Goal: Information Seeking & Learning: Learn about a topic

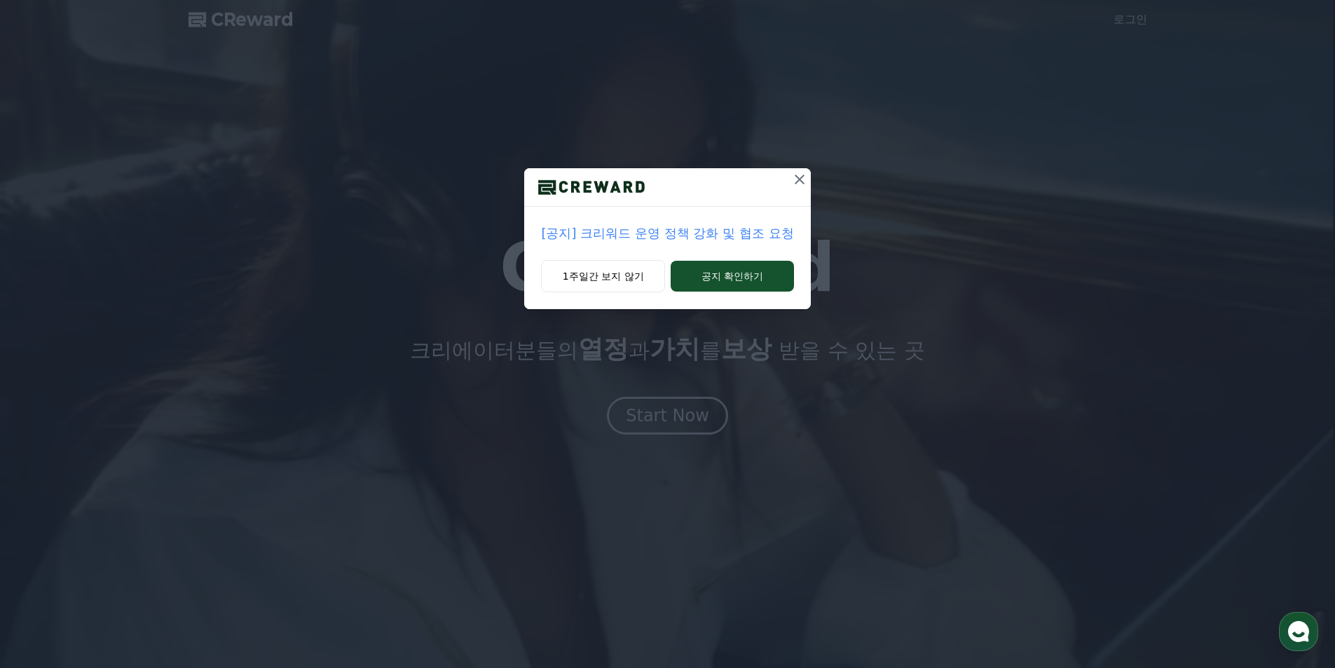
click at [610, 234] on p "[공지] 크리워드 운영 정책 강화 및 협조 요청" at bounding box center [667, 234] width 252 height 20
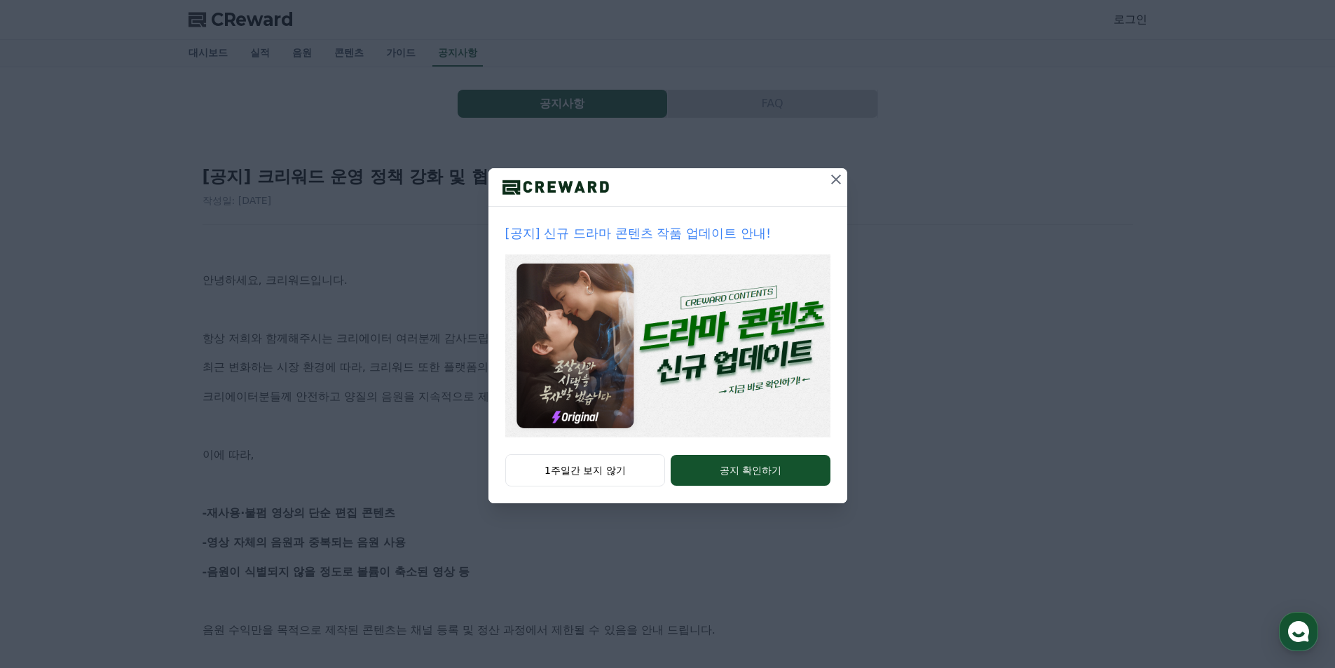
click at [829, 181] on icon at bounding box center [836, 179] width 17 height 17
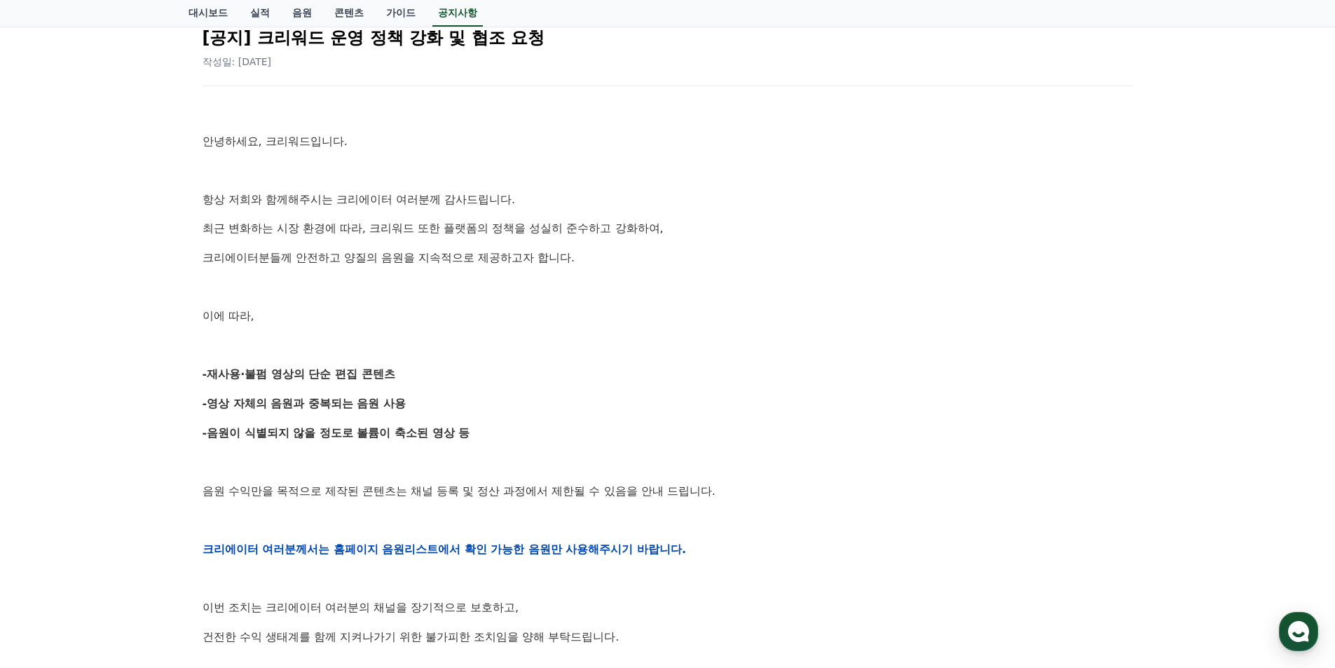
scroll to position [140, 0]
drag, startPoint x: 497, startPoint y: 350, endPoint x: 493, endPoint y: 339, distance: 11.1
click at [493, 339] on div "안녕하세요, 크리워드입니다. 항상 저희와 함께해주시는 크리에이터 여러분께 감사드립니다. 최근 변화하는 시장 환경에 따라, 크리워드 또한 플랫폼…" at bounding box center [668, 548] width 931 height 892
click at [493, 339] on p at bounding box center [668, 344] width 931 height 18
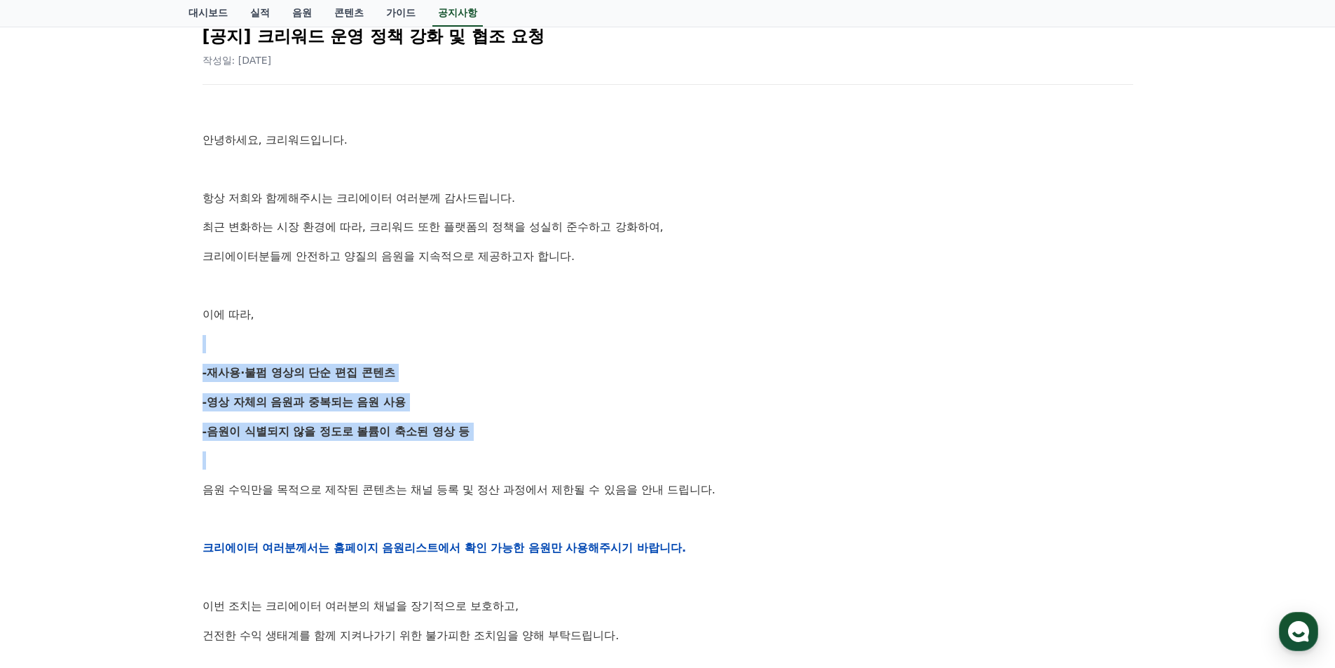
click at [558, 442] on div "안녕하세요, 크리워드입니다. 항상 저희와 함께해주시는 크리에이터 여러분께 감사드립니다. 최근 변화하는 시장 환경에 따라, 크리워드 또한 플랫폼…" at bounding box center [668, 548] width 931 height 892
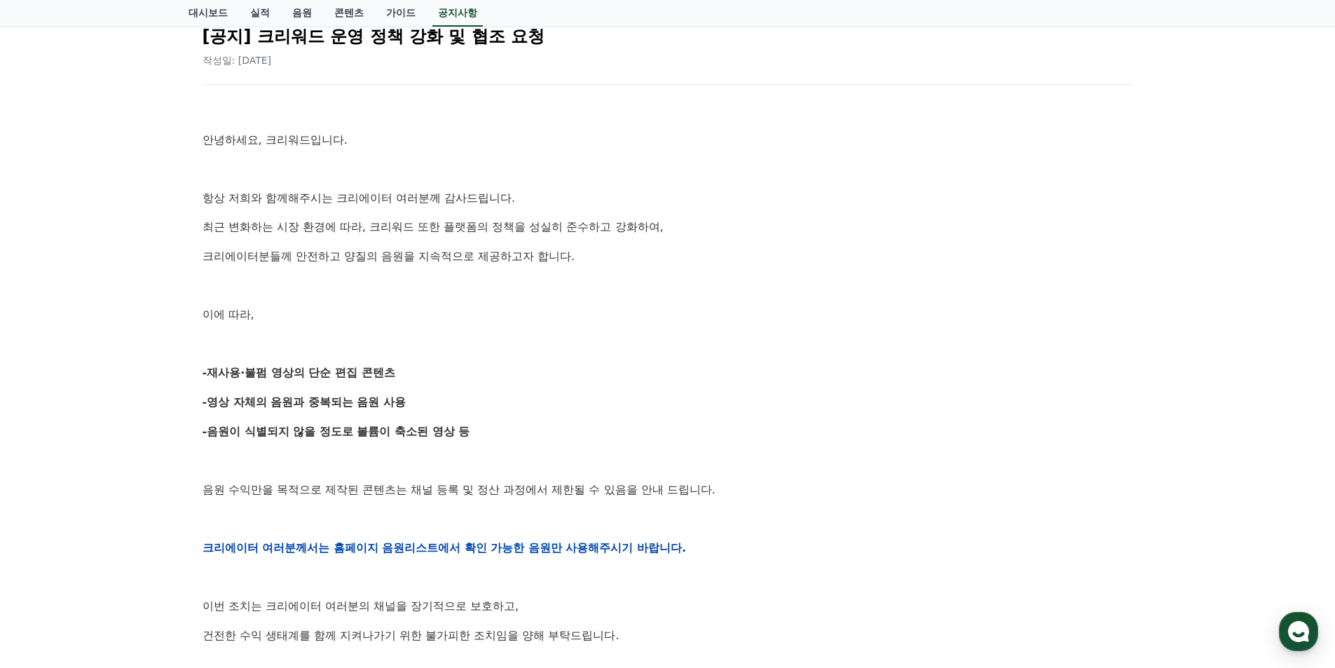
drag, startPoint x: 539, startPoint y: 363, endPoint x: 522, endPoint y: 329, distance: 37.6
click at [527, 334] on div "안녕하세요, 크리워드입니다. 항상 저희와 함께해주시는 크리에이터 여러분께 감사드립니다. 최근 변화하는 시장 환경에 따라, 크리워드 또한 플랫폼…" at bounding box center [668, 548] width 931 height 892
click at [522, 329] on div "안녕하세요, 크리워드입니다. 항상 저희와 함께해주시는 크리에이터 여러분께 감사드립니다. 최근 변화하는 시장 환경에 따라, 크리워드 또한 플랫폼…" at bounding box center [668, 548] width 931 height 892
drag, startPoint x: 530, startPoint y: 342, endPoint x: 566, endPoint y: 430, distance: 95.6
click at [565, 430] on div "안녕하세요, 크리워드입니다. 항상 저희와 함께해주시는 크리에이터 여러분께 감사드립니다. 최근 변화하는 시장 환경에 따라, 크리워드 또한 플랫폼…" at bounding box center [668, 548] width 931 height 892
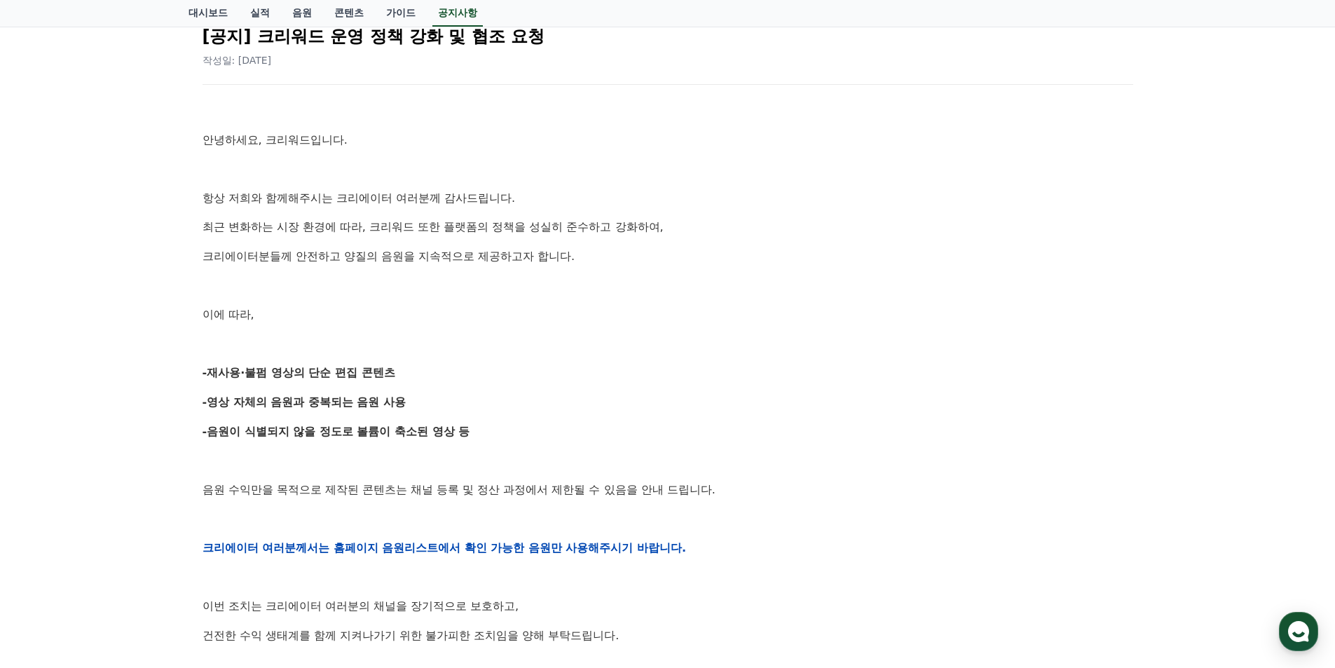
click at [566, 430] on p "-음원이 식별되지 않을 정도로 볼륨이 축소된 영상 등" at bounding box center [668, 432] width 931 height 18
drag, startPoint x: 556, startPoint y: 404, endPoint x: 537, endPoint y: 368, distance: 40.5
click at [537, 368] on div "안녕하세요, 크리워드입니다. 항상 저희와 함께해주시는 크리에이터 여러분께 감사드립니다. 최근 변화하는 시장 환경에 따라, 크리워드 또한 플랫폼…" at bounding box center [668, 548] width 931 height 892
click at [513, 344] on p at bounding box center [668, 344] width 931 height 18
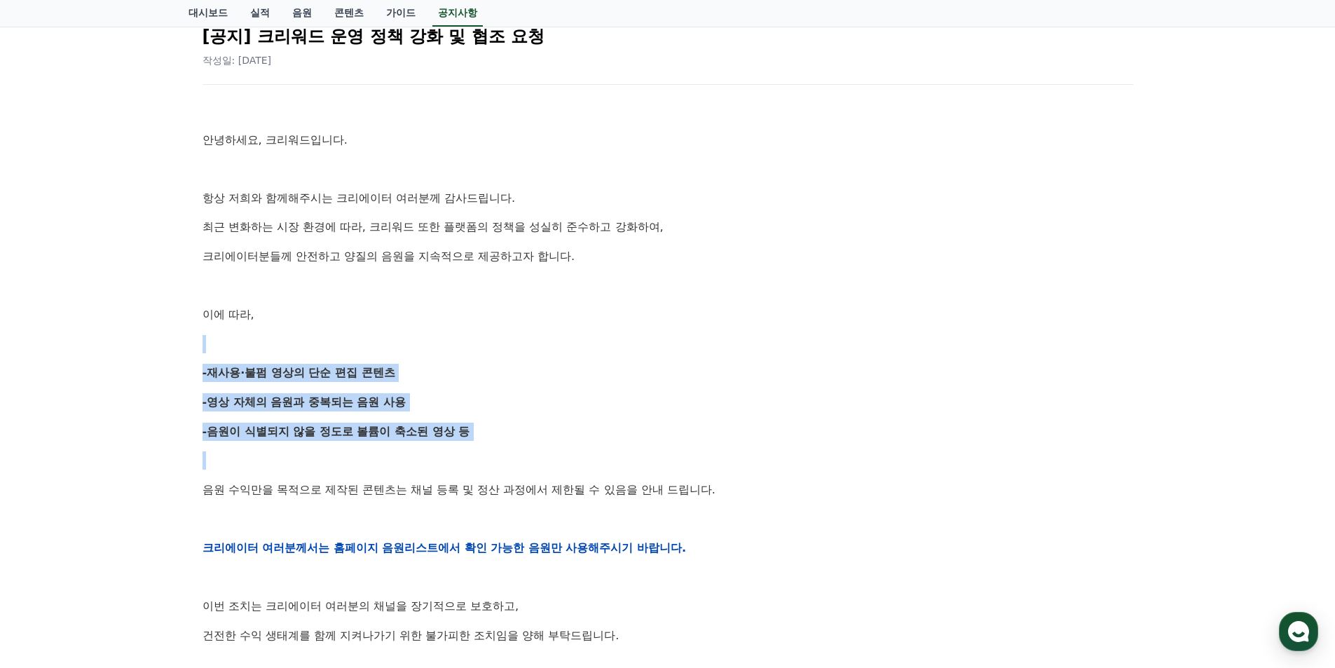
drag, startPoint x: 513, startPoint y: 344, endPoint x: 548, endPoint y: 439, distance: 100.9
click at [550, 437] on div "안녕하세요, 크리워드입니다. 항상 저희와 함께해주시는 크리에이터 여러분께 감사드립니다. 최근 변화하는 시장 환경에 따라, 크리워드 또한 플랫폼…" at bounding box center [668, 548] width 931 height 892
click at [548, 439] on p "-음원이 식별되지 않을 정도로 볼륨이 축소된 영상 등" at bounding box center [668, 432] width 931 height 18
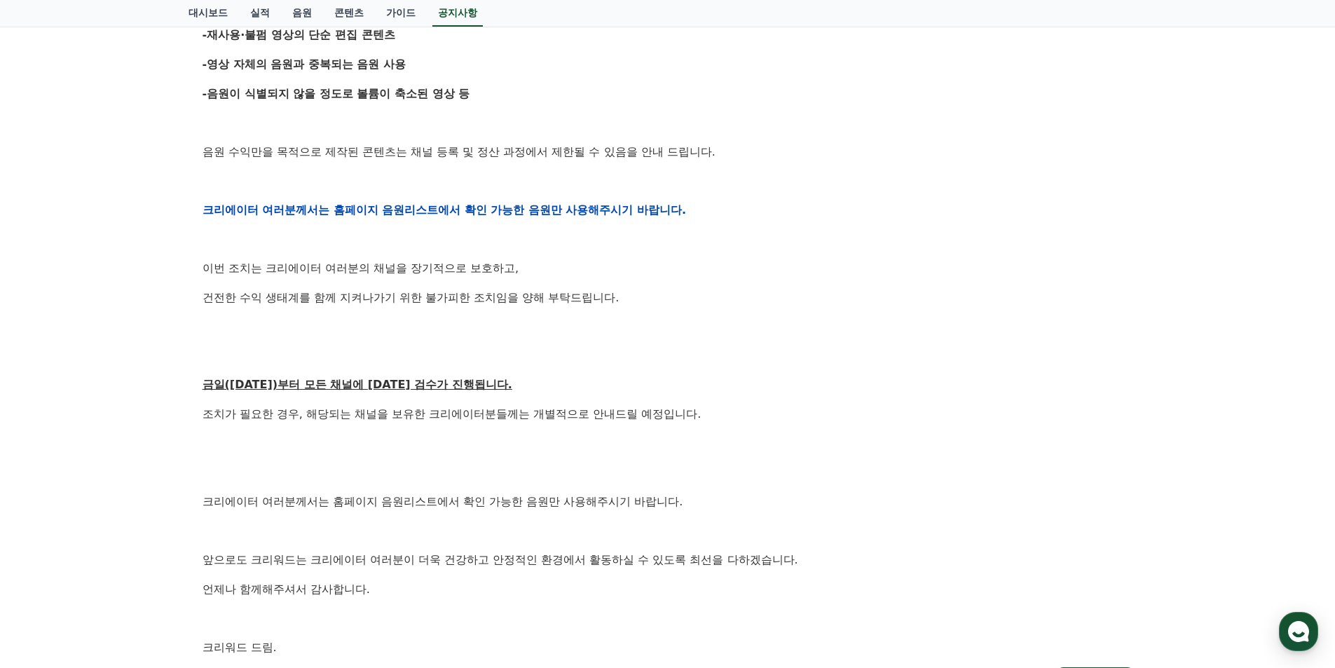
scroll to position [491, 0]
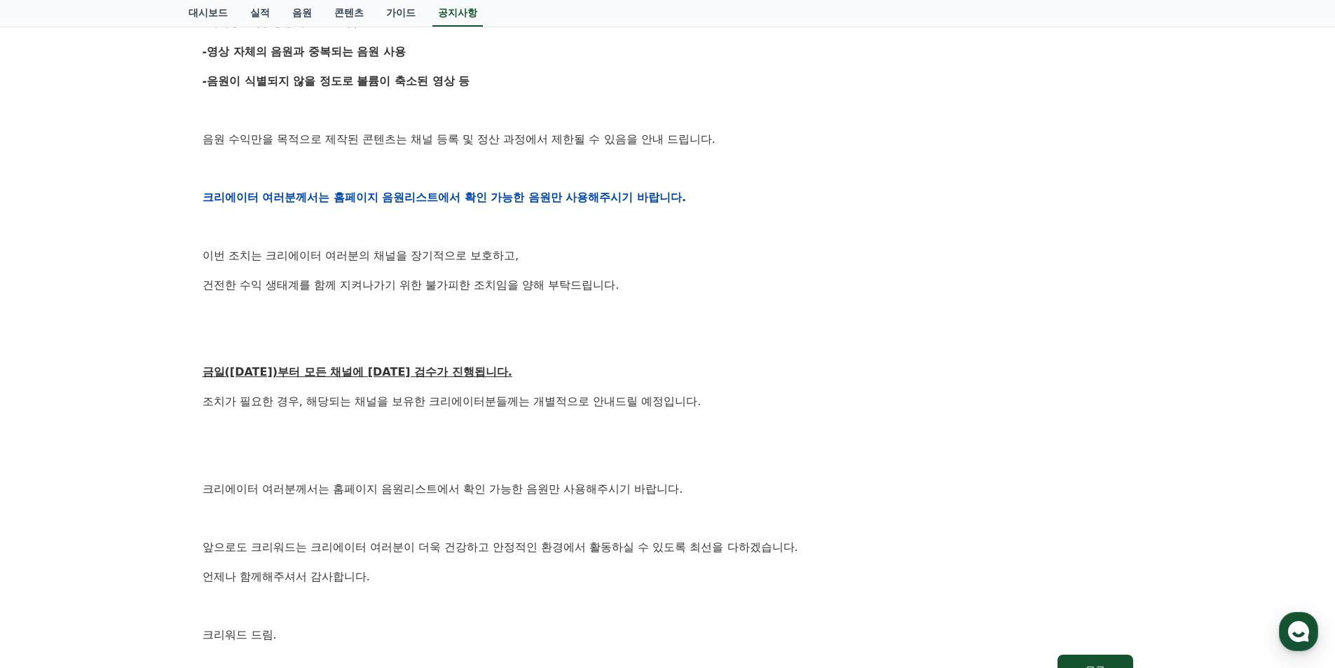
click at [494, 408] on p "조치가 필요한 경우, 해당되는 채널을 보유한 크리에이터분들께는 개별적으로 안내드릴 예정입니다." at bounding box center [668, 402] width 931 height 18
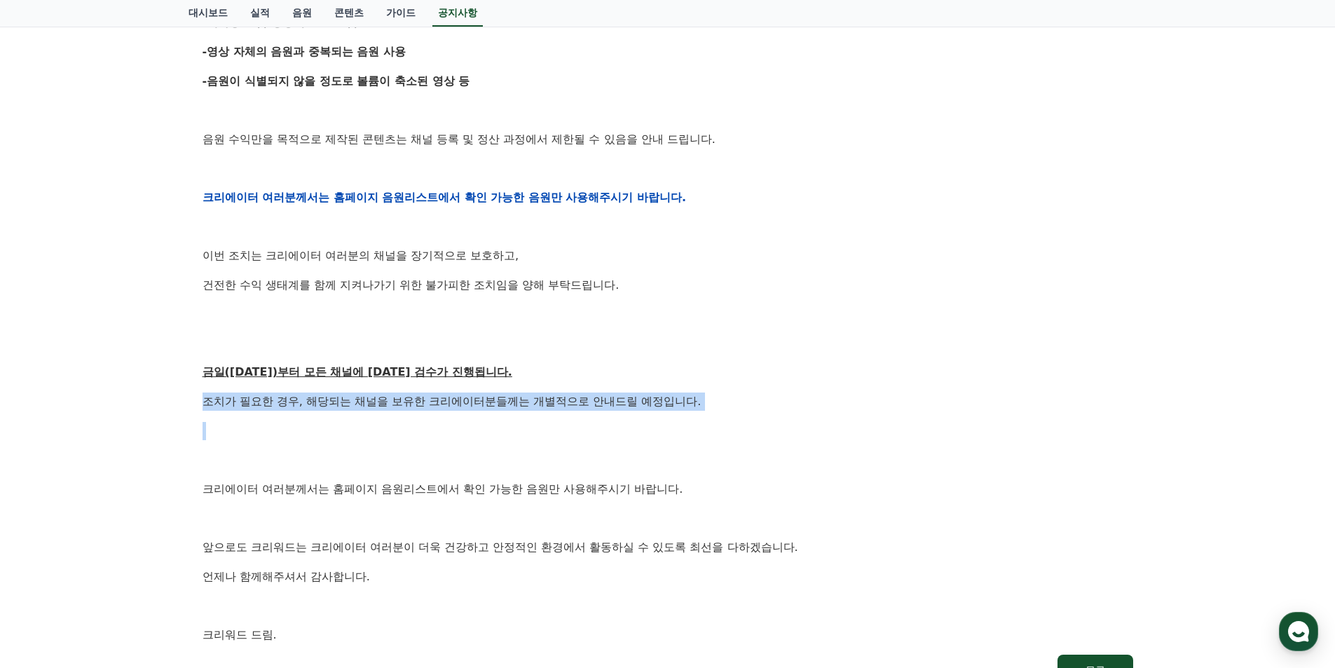
click at [494, 408] on p "조치가 필요한 경우, 해당되는 채널을 보유한 크리에이터분들께는 개별적으로 안내드릴 예정입니다." at bounding box center [668, 402] width 931 height 18
click at [514, 419] on div "안녕하세요, 크리워드입니다. 항상 저희와 함께해주시는 크리에이터 여러분께 감사드립니다. 최근 변화하는 시장 환경에 따라, 크리워드 또한 플랫폼…" at bounding box center [668, 197] width 931 height 892
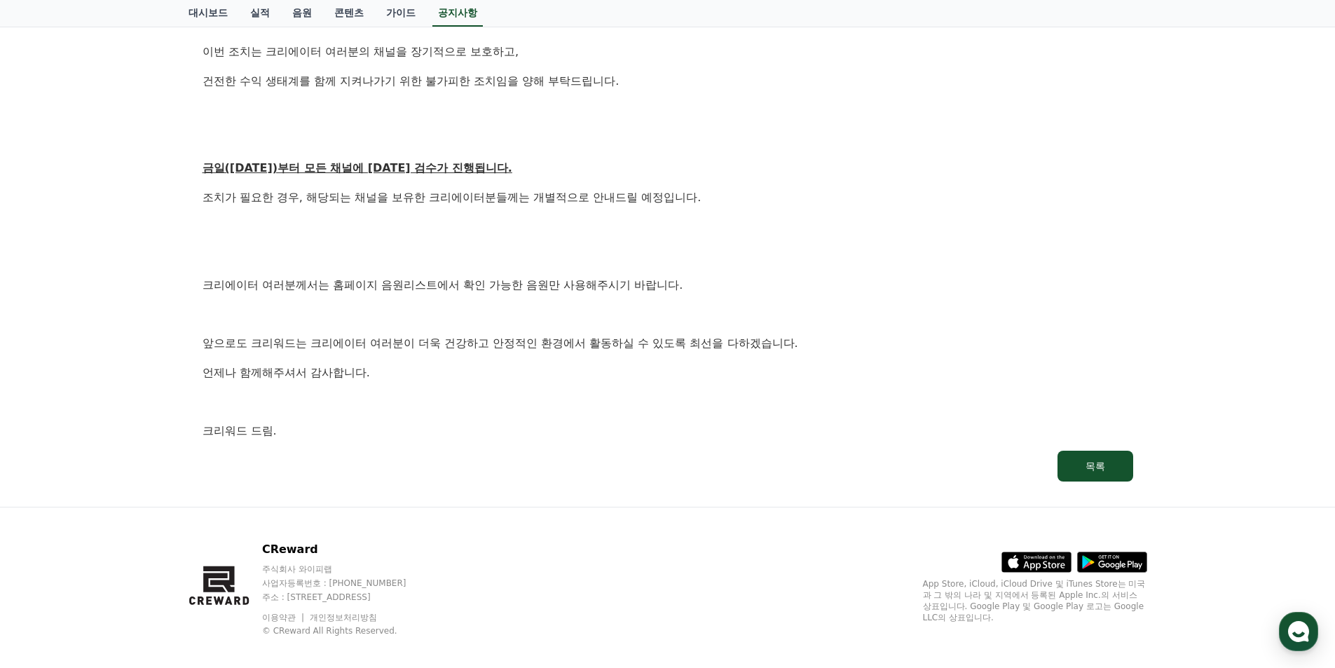
scroll to position [708, 0]
